Goal: Use online tool/utility: Utilize a website feature to perform a specific function

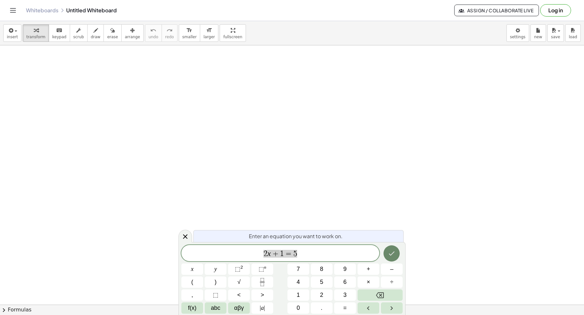
click at [392, 256] on icon "Done" at bounding box center [392, 254] width 8 height 8
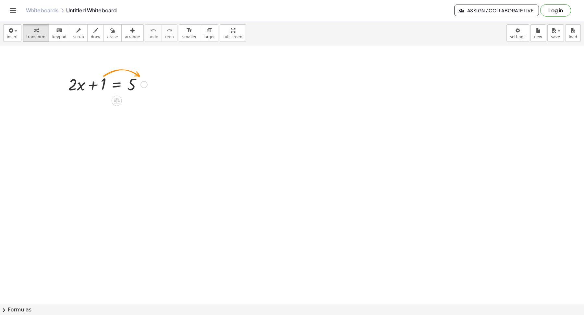
click at [116, 83] on div at bounding box center [108, 84] width 86 height 22
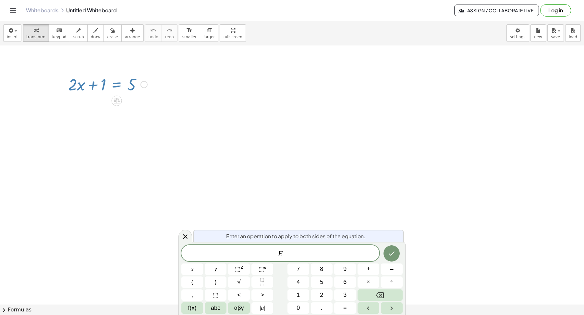
click at [298, 255] on span "E ​" at bounding box center [280, 253] width 198 height 9
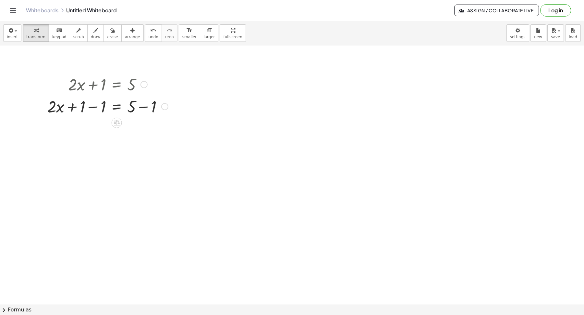
click at [91, 108] on div at bounding box center [107, 106] width 127 height 22
click at [145, 129] on div at bounding box center [107, 128] width 127 height 22
click at [119, 151] on div at bounding box center [107, 150] width 127 height 22
click at [97, 178] on div at bounding box center [107, 177] width 127 height 32
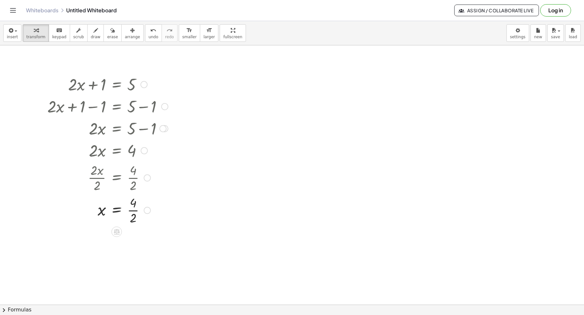
click at [135, 211] on div at bounding box center [107, 210] width 127 height 32
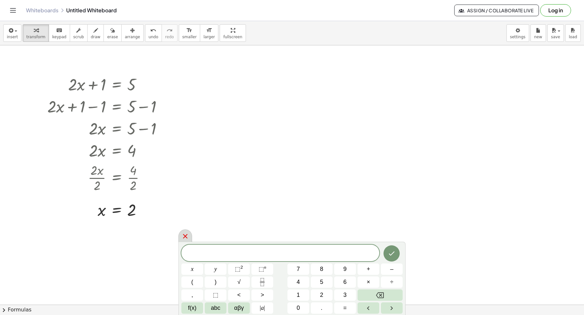
click at [186, 236] on icon at bounding box center [185, 237] width 8 height 8
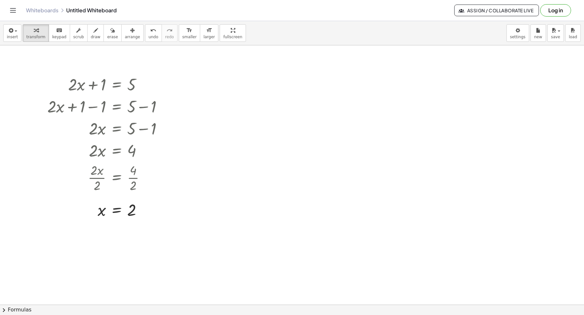
drag, startPoint x: 38, startPoint y: 68, endPoint x: 219, endPoint y: 262, distance: 265.6
click at [130, 30] on div "button" at bounding box center [132, 30] width 15 height 8
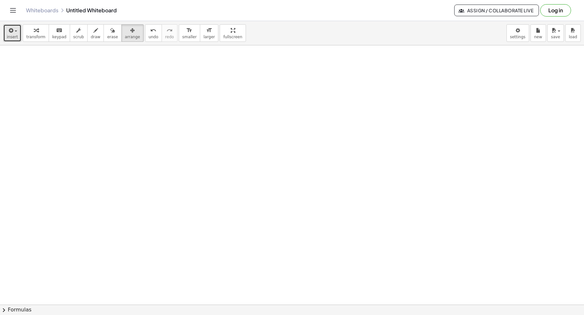
click at [9, 28] on icon "button" at bounding box center [10, 31] width 6 height 8
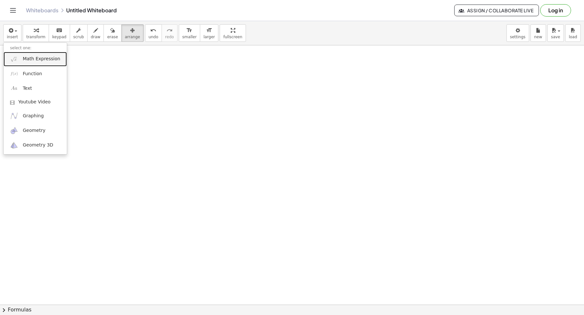
click at [32, 59] on span "Math Expression" at bounding box center [41, 59] width 37 height 6
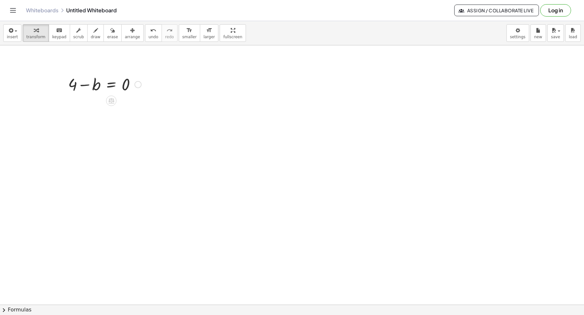
click at [112, 86] on div at bounding box center [104, 84] width 79 height 22
click at [90, 112] on div at bounding box center [106, 111] width 83 height 32
click at [130, 111] on div at bounding box center [106, 111] width 83 height 32
click at [149, 36] on span "undo" at bounding box center [154, 37] width 10 height 5
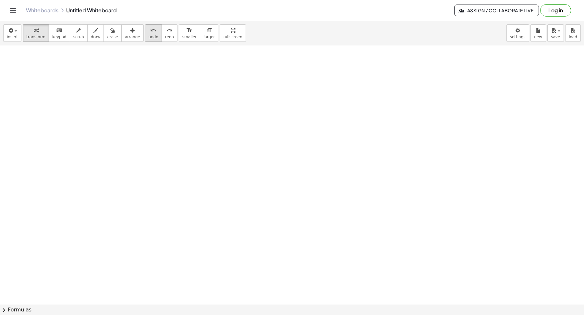
click at [149, 37] on span "undo" at bounding box center [154, 37] width 10 height 5
click at [16, 33] on div "button" at bounding box center [12, 30] width 11 height 8
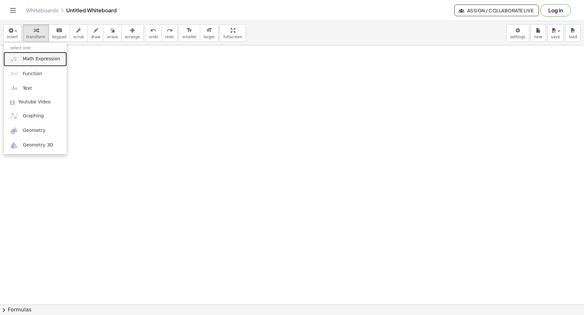
click at [33, 60] on span "Math Expression" at bounding box center [41, 59] width 37 height 6
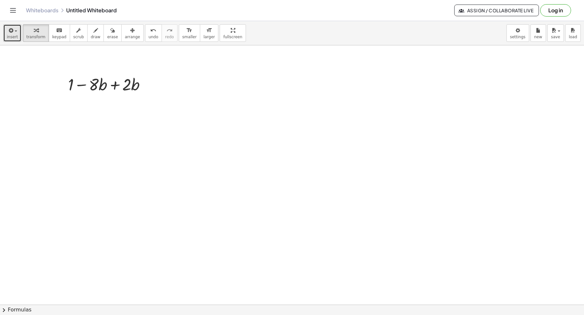
click at [17, 35] on span "insert" at bounding box center [12, 37] width 11 height 5
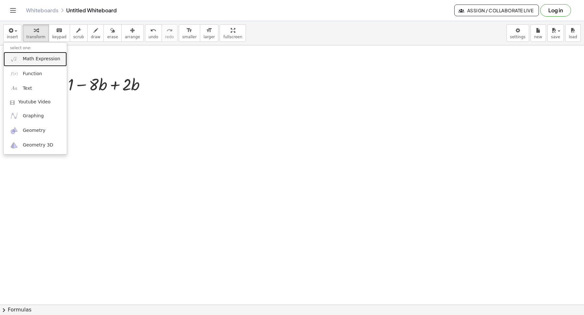
click at [29, 56] on span "Math Expression" at bounding box center [41, 59] width 37 height 6
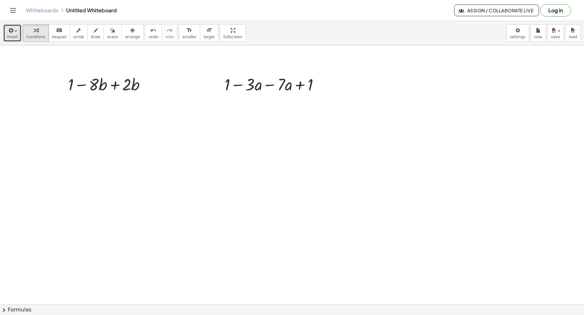
click at [9, 35] on span "insert" at bounding box center [12, 37] width 11 height 5
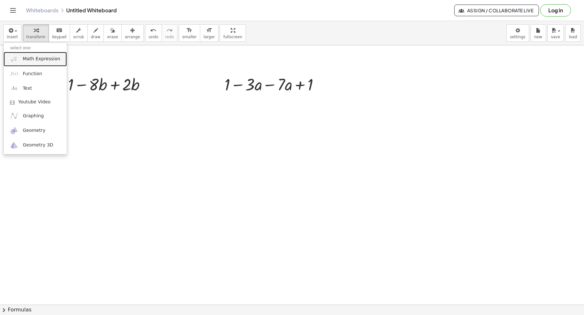
click at [27, 59] on span "Math Expression" at bounding box center [41, 59] width 37 height 6
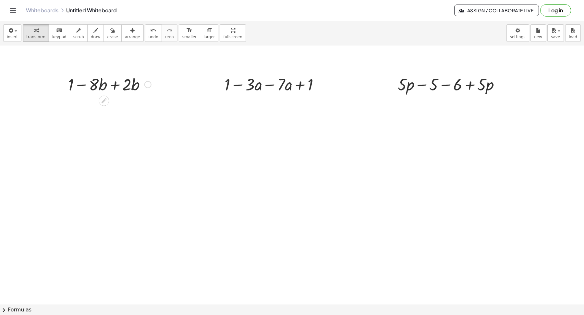
click at [115, 86] on div at bounding box center [110, 84] width 90 height 22
click at [270, 85] on div at bounding box center [274, 84] width 106 height 22
drag, startPoint x: 287, startPoint y: 106, endPoint x: 229, endPoint y: 108, distance: 57.8
click at [229, 108] on div at bounding box center [274, 106] width 106 height 22
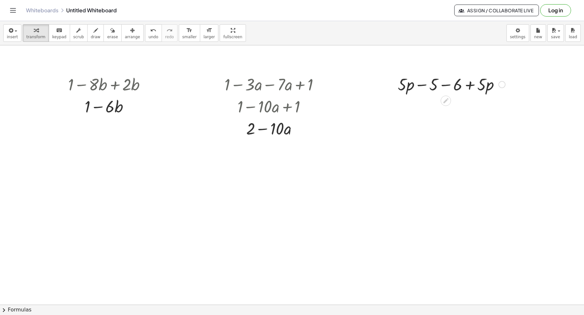
click at [446, 84] on div at bounding box center [451, 84] width 114 height 22
drag, startPoint x: 459, startPoint y: 107, endPoint x: 402, endPoint y: 106, distance: 57.1
click at [402, 106] on div at bounding box center [451, 106] width 114 height 22
